Goal: Task Accomplishment & Management: Use online tool/utility

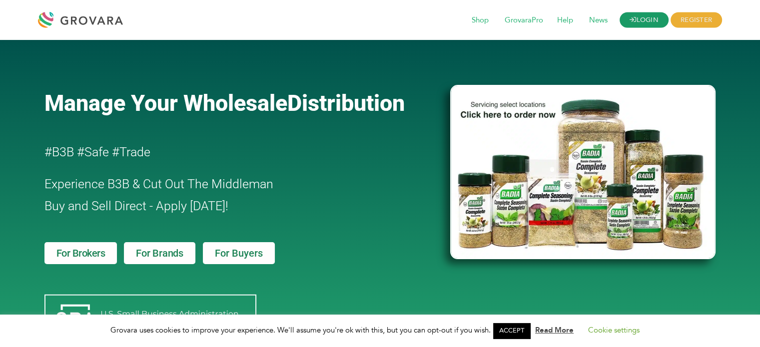
click at [652, 27] on link "LOGIN" at bounding box center [644, 19] width 49 height 15
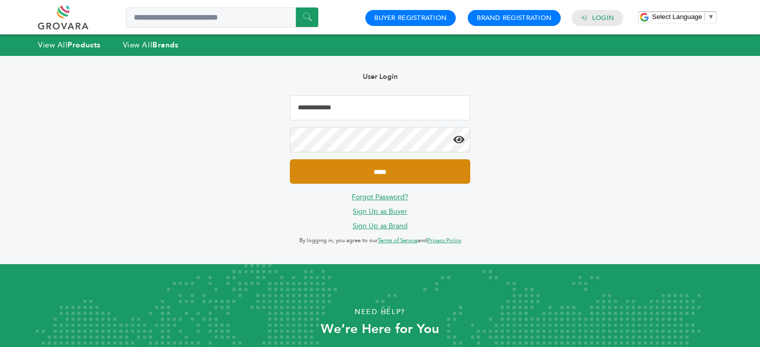
type input "**********"
click at [360, 168] on input "*****" at bounding box center [380, 171] width 180 height 24
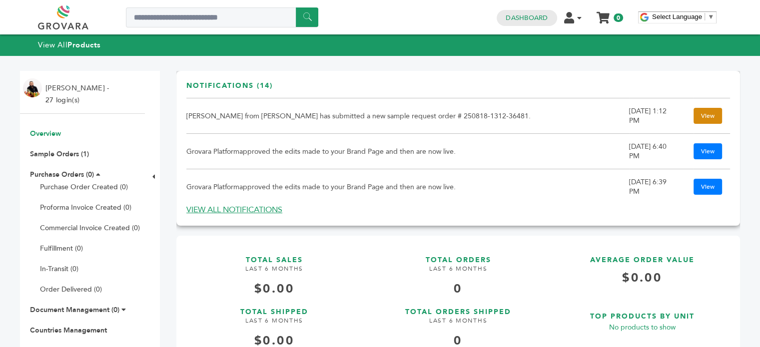
click at [694, 119] on link "View" at bounding box center [708, 116] width 28 height 16
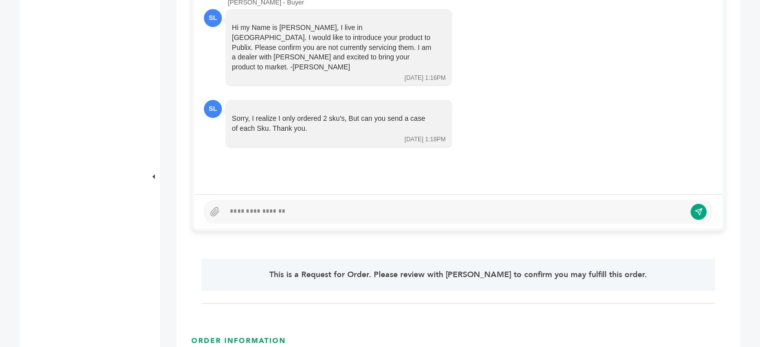
scroll to position [546, 0]
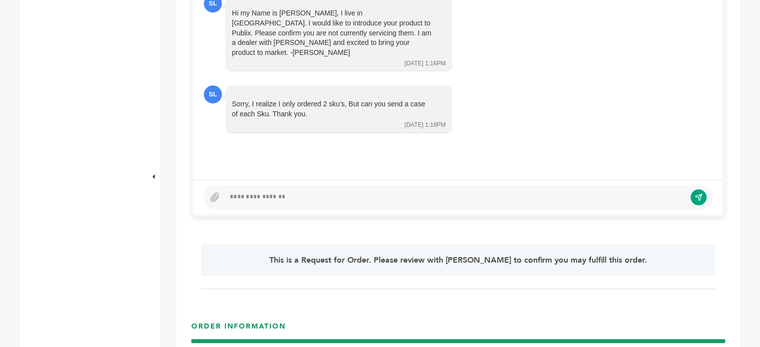
click at [293, 197] on div at bounding box center [455, 197] width 461 height 12
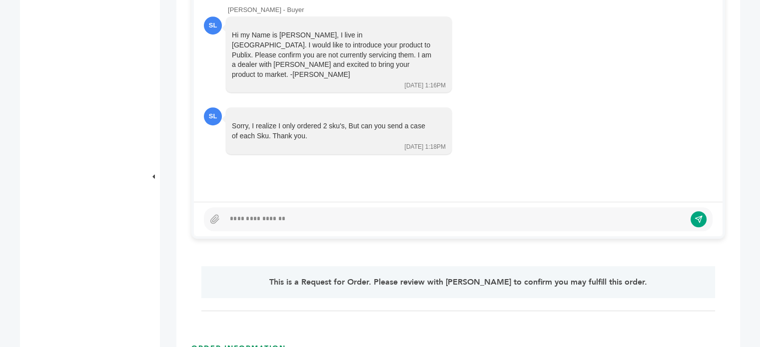
scroll to position [539, 0]
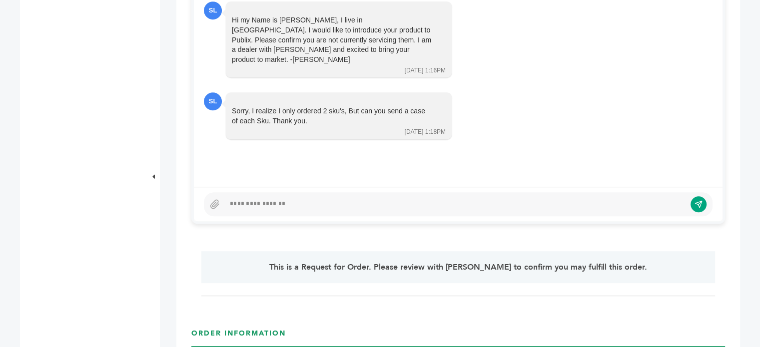
click at [270, 201] on div at bounding box center [455, 204] width 461 height 12
click at [304, 202] on div at bounding box center [455, 204] width 461 height 12
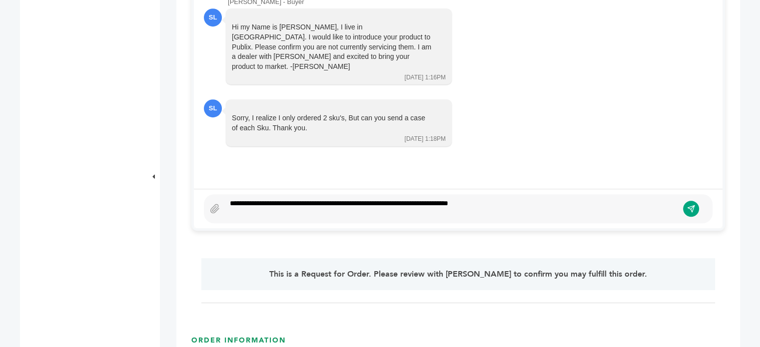
scroll to position [522, 0]
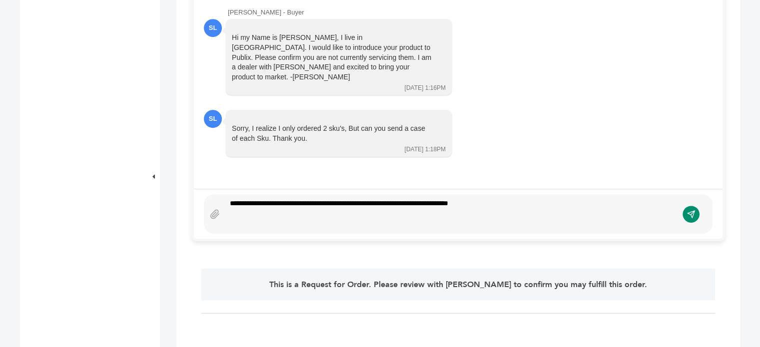
click at [692, 213] on icon "submit" at bounding box center [691, 214] width 8 height 8
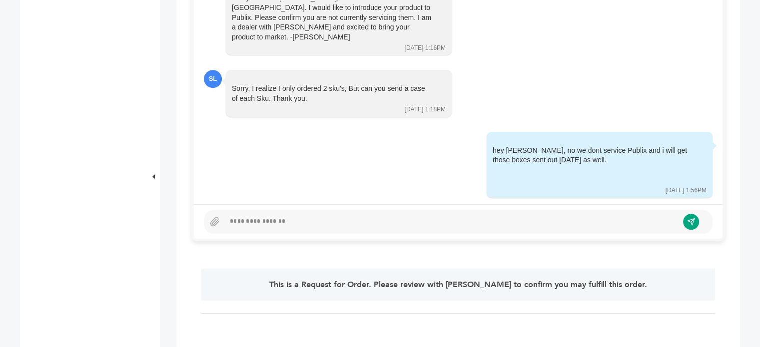
scroll to position [0, 0]
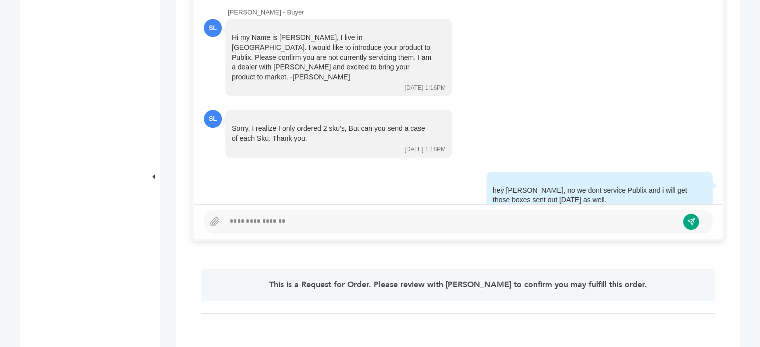
click at [392, 295] on div "This is a Request for Order. Please review with [PERSON_NAME] to confirm you ma…" at bounding box center [458, 285] width 514 height 32
click at [412, 291] on div "This is a Request for Order. Please review with [PERSON_NAME] to confirm you ma…" at bounding box center [458, 285] width 514 height 32
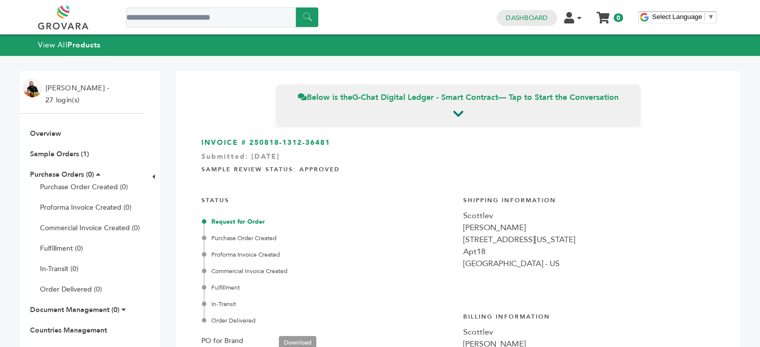
scroll to position [1, 0]
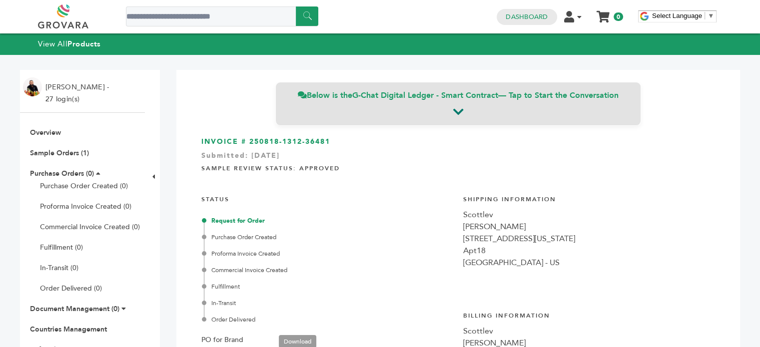
click at [454, 117] on icon at bounding box center [458, 112] width 10 height 12
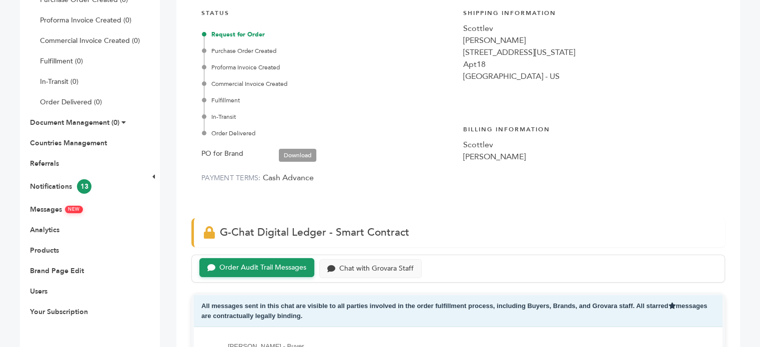
scroll to position [190, 0]
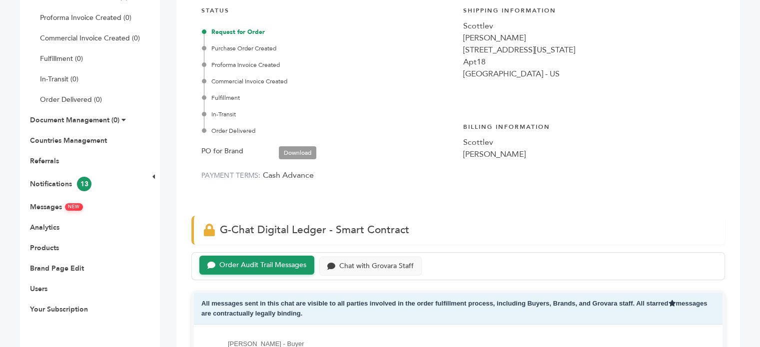
click at [234, 41] on div "Request for Order Purchase Order Created Proforma Invoice Created Commercial In…" at bounding box center [328, 81] width 249 height 108
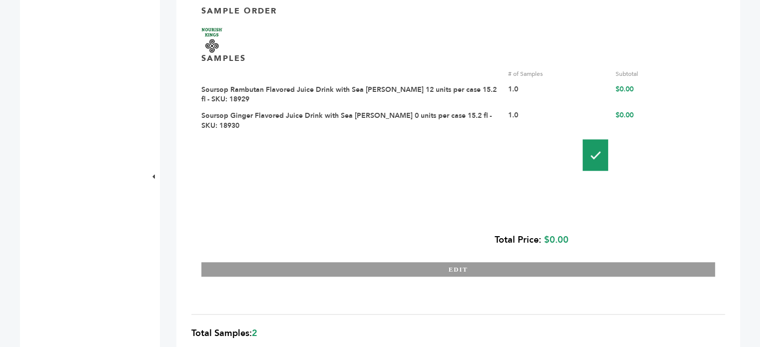
scroll to position [901, 0]
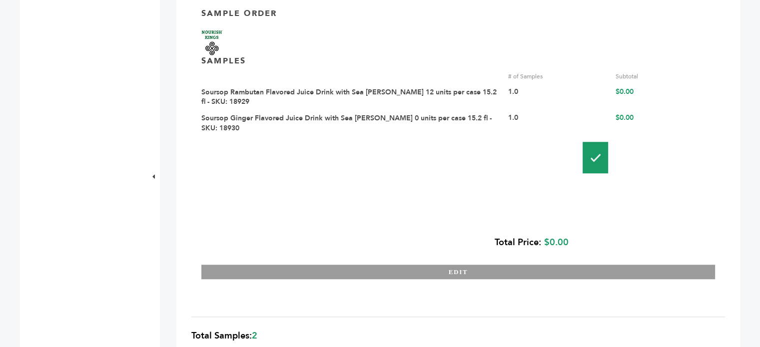
click at [367, 96] on link "Soursop Rambutan Flavored Juice Drink with Sea [PERSON_NAME] 12 units per case …" at bounding box center [348, 96] width 295 height 19
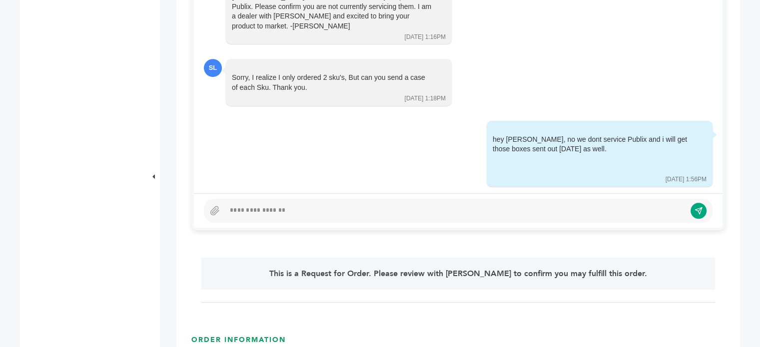
scroll to position [584, 0]
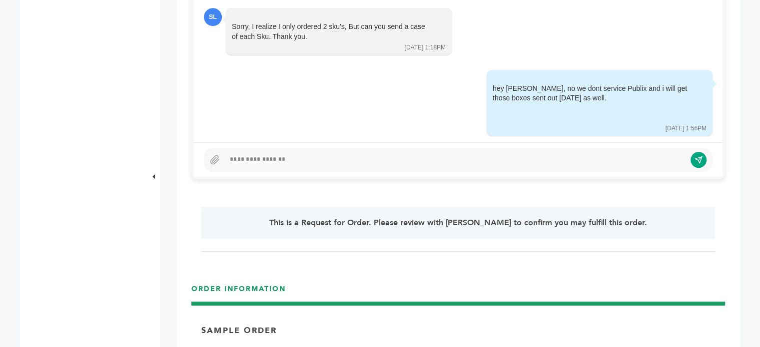
click at [266, 163] on div at bounding box center [455, 160] width 461 height 12
drag, startPoint x: 693, startPoint y: 154, endPoint x: 436, endPoint y: 31, distance: 285.3
click at [691, 157] on icon "submit" at bounding box center [691, 160] width 8 height 8
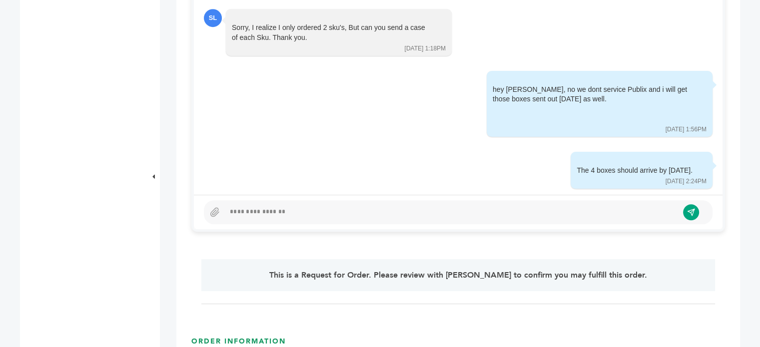
scroll to position [0, 0]
